Goal: Check status: Check status

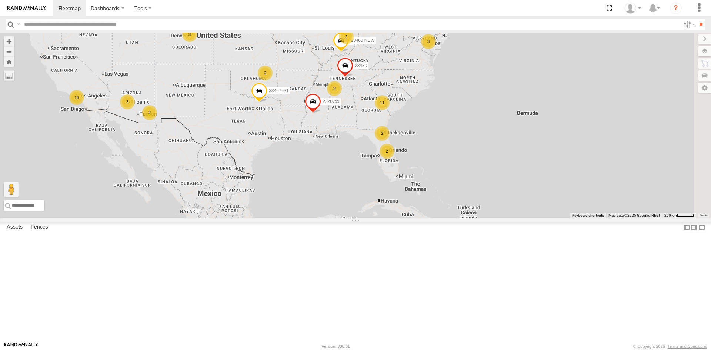
drag, startPoint x: 495, startPoint y: 173, endPoint x: 409, endPoint y: 174, distance: 85.9
click at [321, 113] on span at bounding box center [313, 103] width 16 height 20
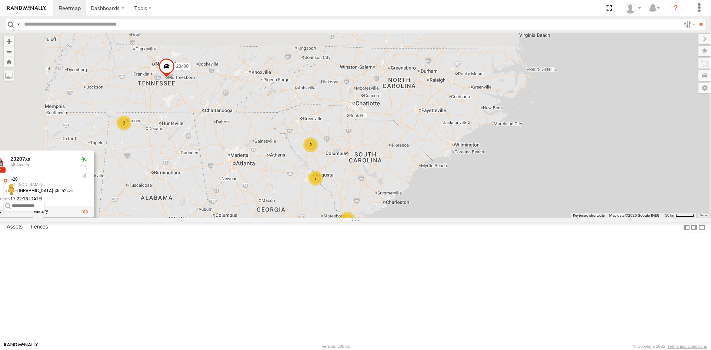
drag, startPoint x: 394, startPoint y: 205, endPoint x: 412, endPoint y: 194, distance: 21.3
click at [390, 218] on div "23207xx 23480 23460 NEW 23467 4G 23207xx All Assets I-20 [PERSON_NAME] 32.27642…" at bounding box center [355, 125] width 711 height 185
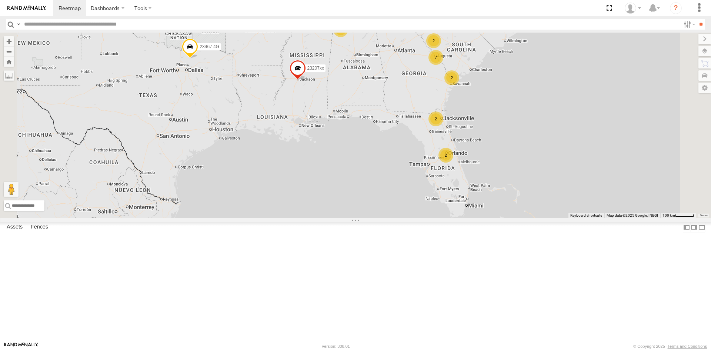
drag, startPoint x: 455, startPoint y: 197, endPoint x: 489, endPoint y: 111, distance: 92.7
click at [489, 111] on div "23480 23207xx 23460 NEW 2 7 23207 NEW 2 2 2 2 2 2 2 2 23467 4G" at bounding box center [355, 125] width 711 height 185
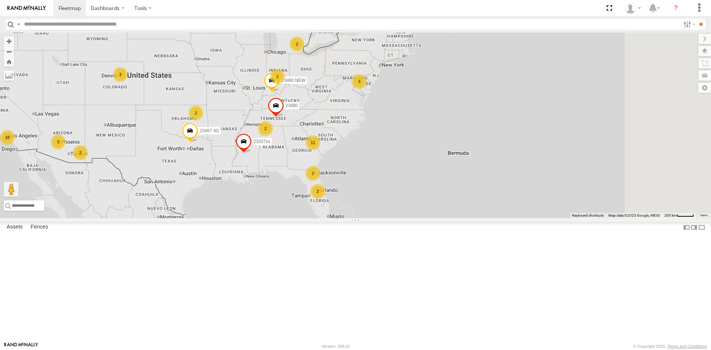
drag, startPoint x: 527, startPoint y: 135, endPoint x: 443, endPoint y: 200, distance: 106.3
click at [443, 200] on div "23207xx 23480 23467 4G 2 11 16 3 3 2 3 2 2 2 2 23460 NEW 2" at bounding box center [355, 125] width 711 height 185
